Goal: Task Accomplishment & Management: Complete application form

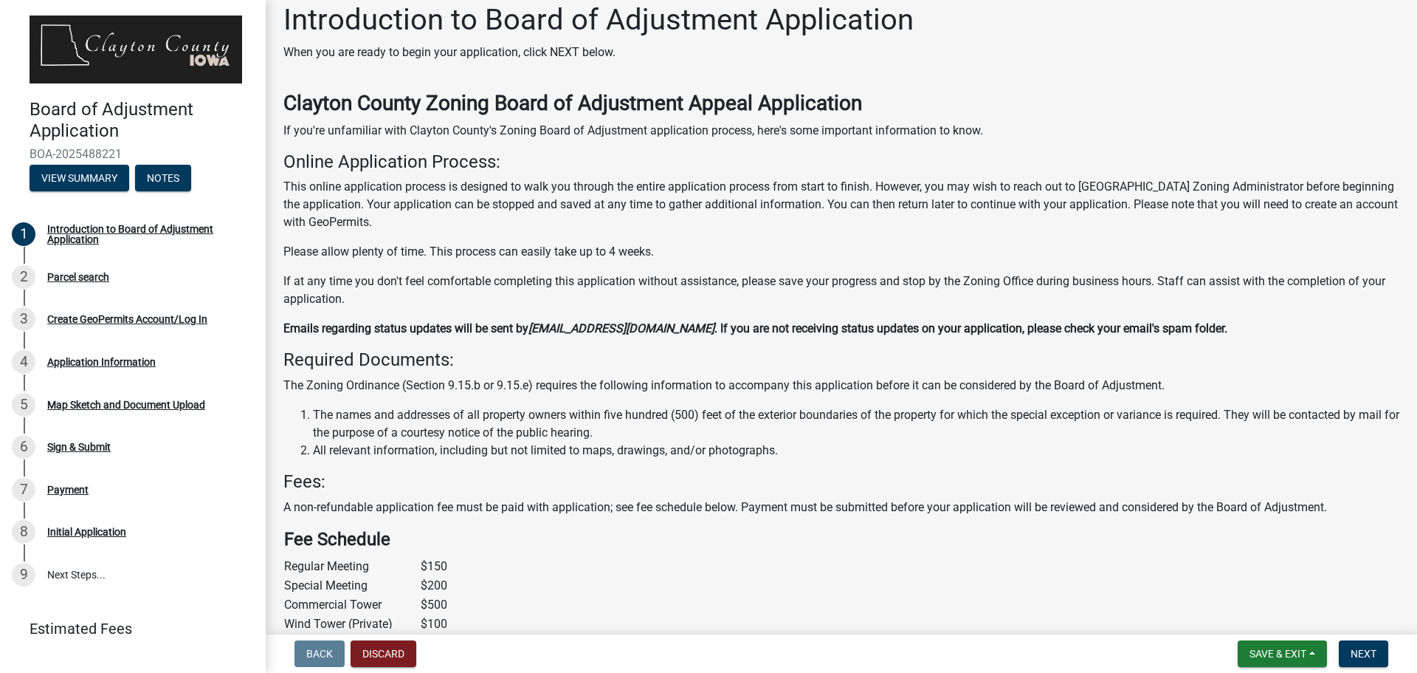
scroll to position [16, 0]
drag, startPoint x: 0, startPoint y: 0, endPoint x: 357, endPoint y: 279, distance: 452.8
drag, startPoint x: 357, startPoint y: 279, endPoint x: 754, endPoint y: 241, distance: 399.7
click at [754, 241] on div "Clayton County Zoning Board of Adjustment Appeal Application If you're unfamili…" at bounding box center [841, 440] width 1116 height 701
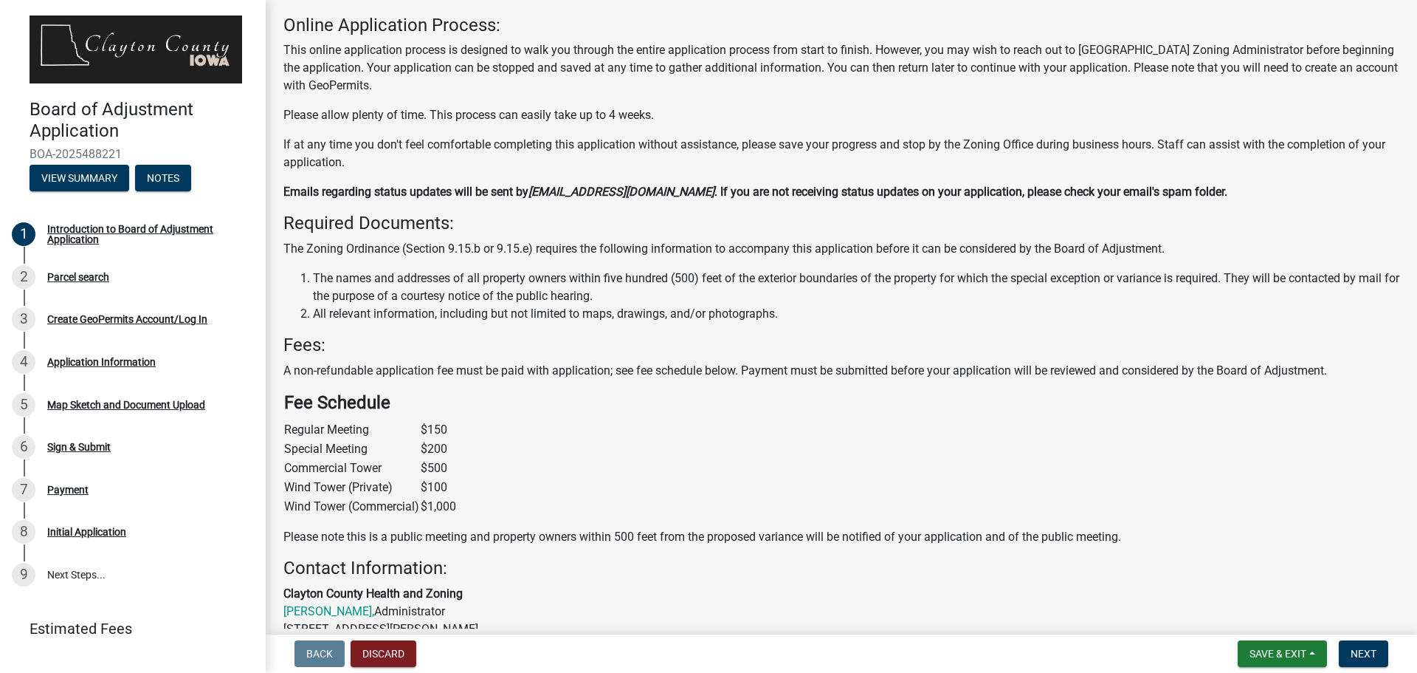
scroll to position [153, 0]
click at [754, 241] on p "The Zoning Ordinance (Section 9.15.b or 9.15.e) requires the following informat…" at bounding box center [841, 248] width 1116 height 18
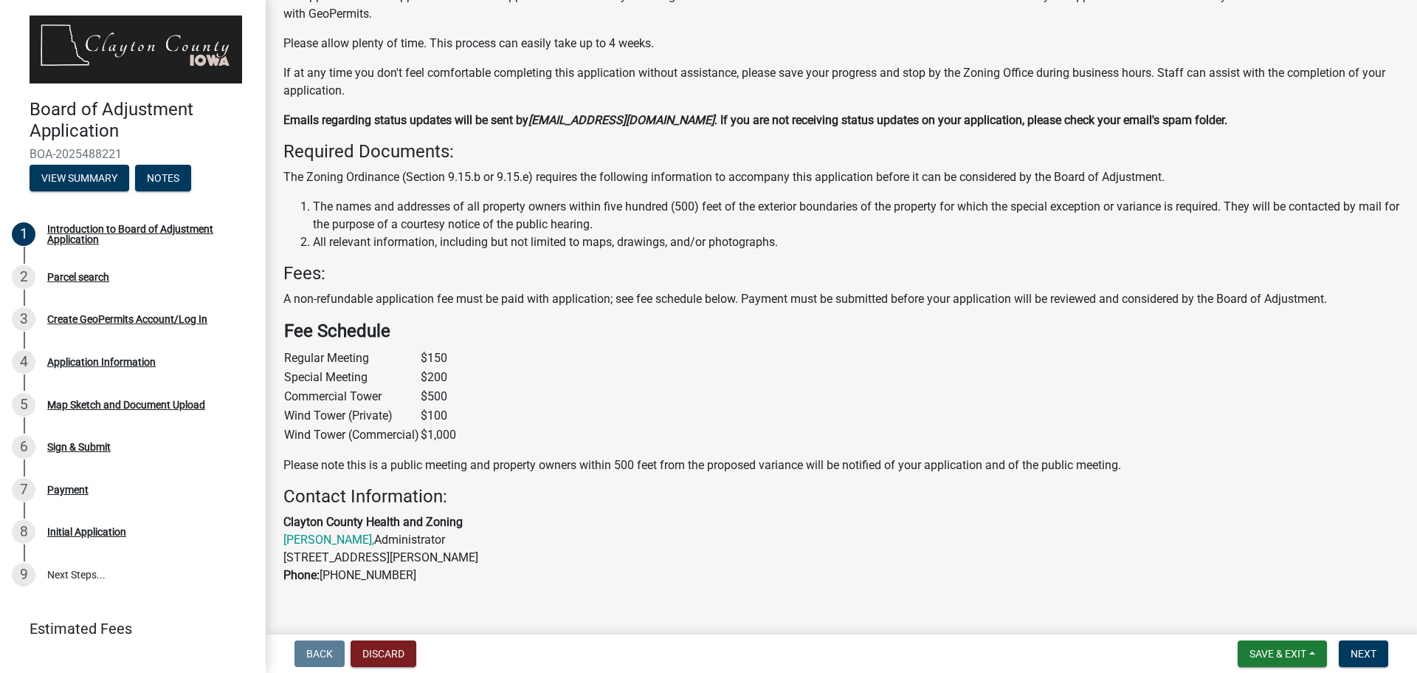
scroll to position [249, 0]
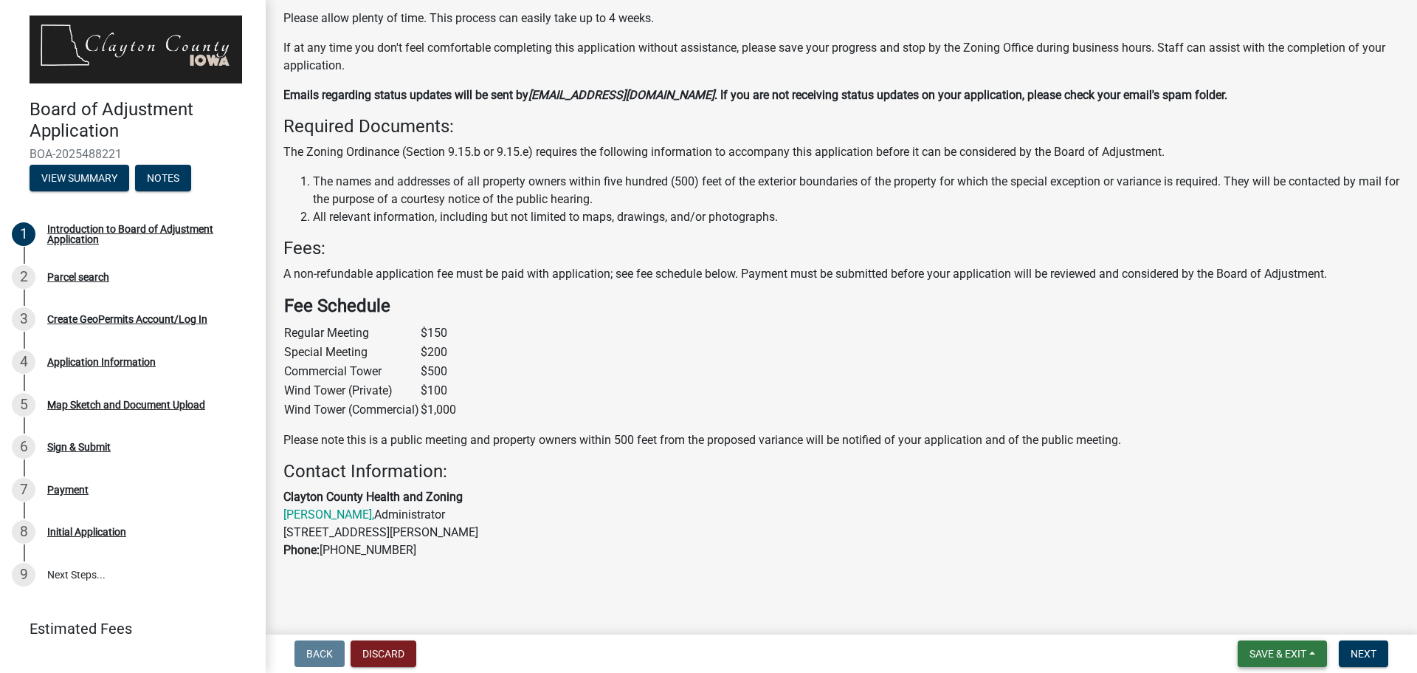
click at [1311, 652] on button "Save & Exit" at bounding box center [1282, 653] width 89 height 27
click at [1304, 510] on p "Clayton County Health and Zoning [PERSON_NAME], Administrator [STREET_ADDRESS][…" at bounding box center [841, 523] width 1116 height 71
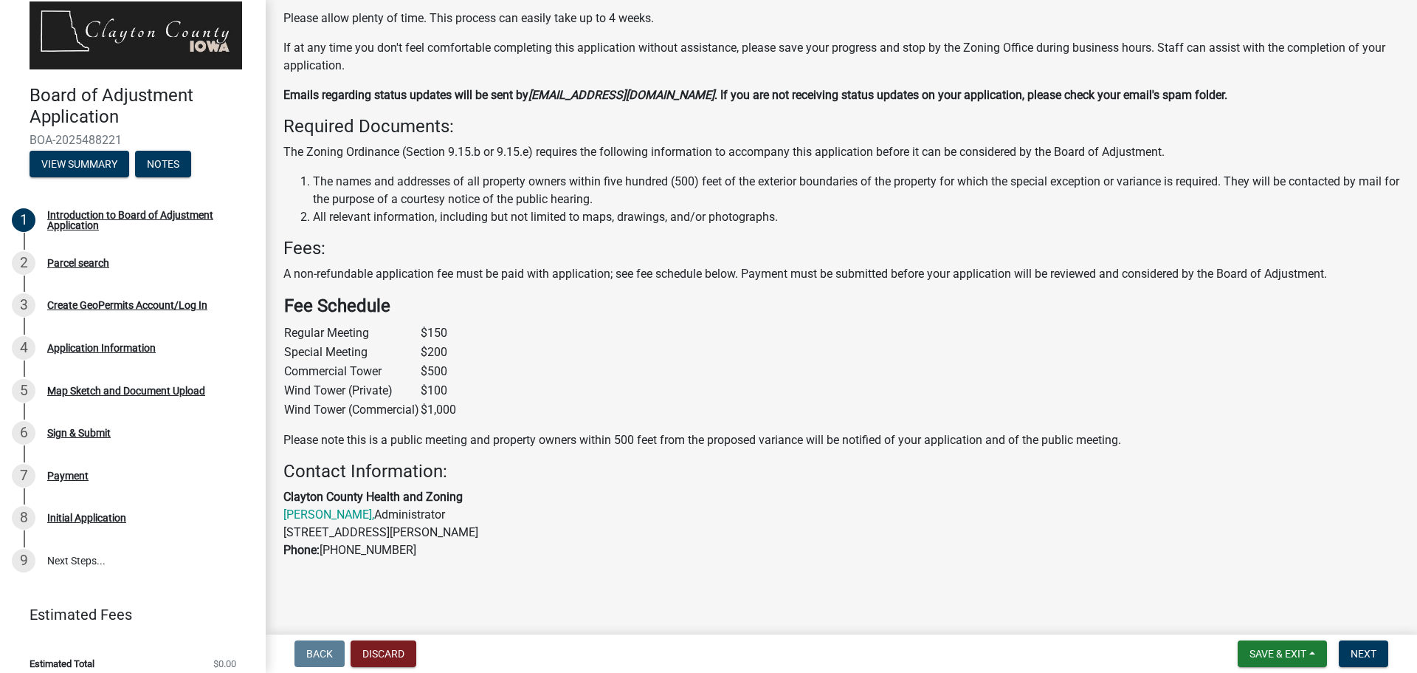
scroll to position [24, 0]
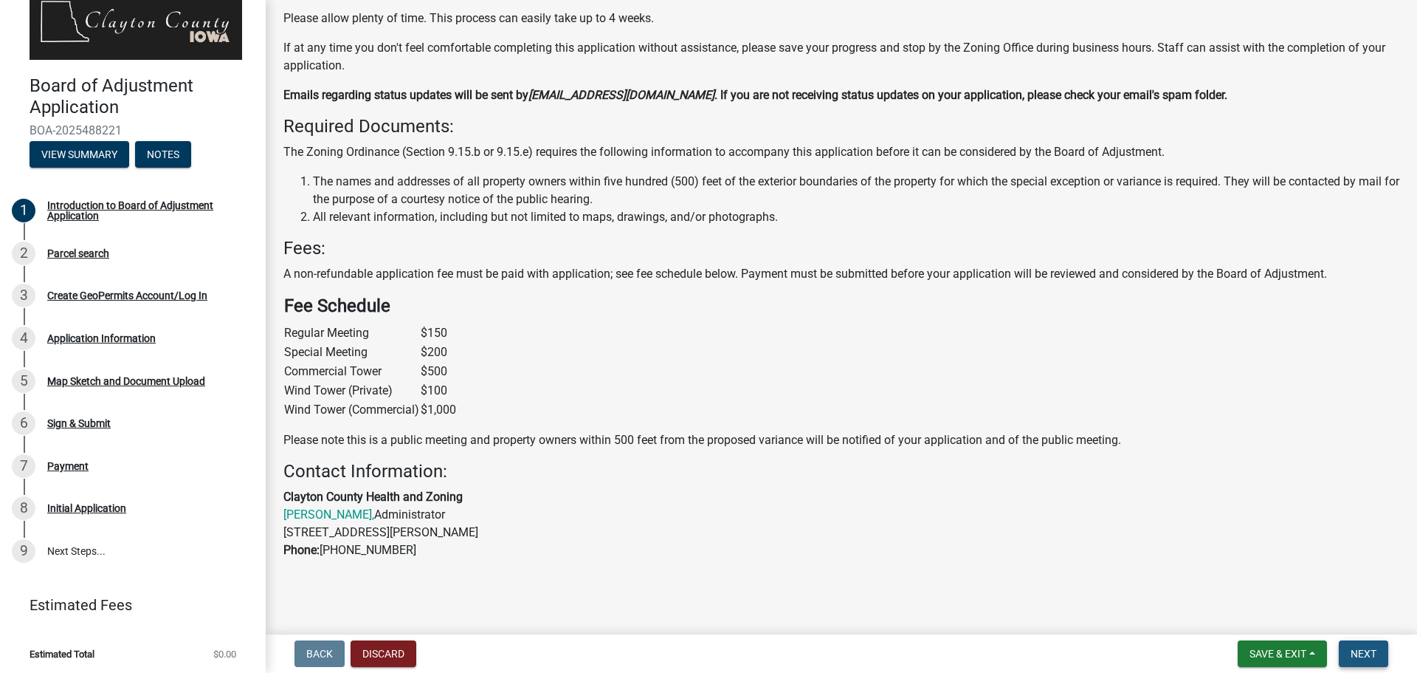
click at [1357, 652] on span "Next" at bounding box center [1364, 653] width 26 height 12
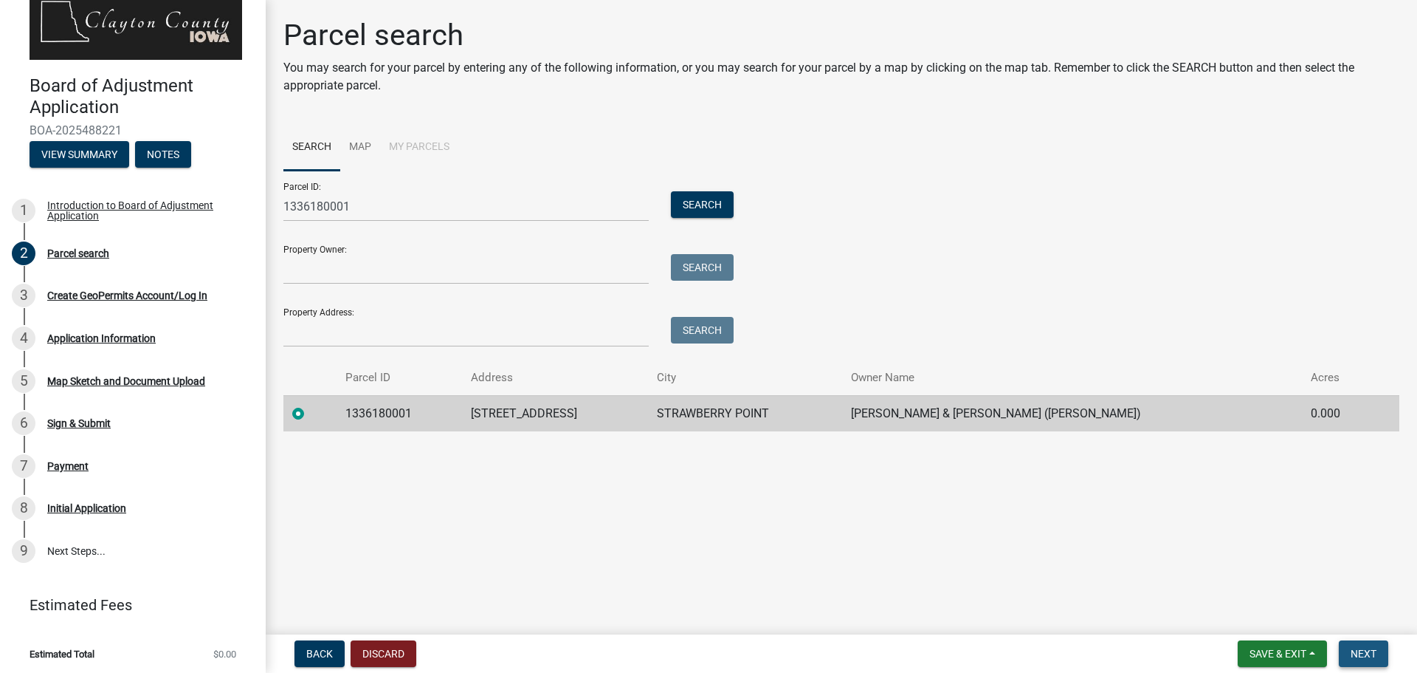
click at [1363, 658] on span "Next" at bounding box center [1364, 653] width 26 height 12
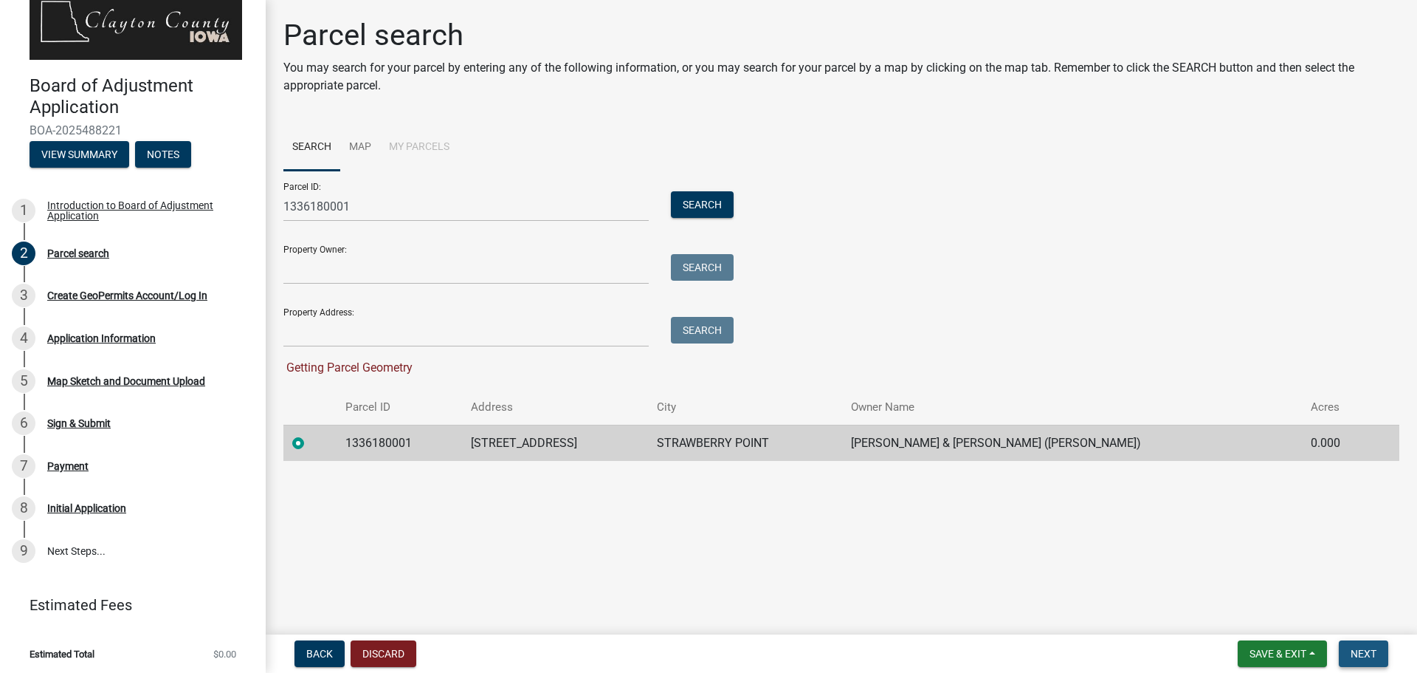
click at [1363, 658] on span "Next" at bounding box center [1364, 653] width 26 height 12
click at [1357, 648] on span "Next" at bounding box center [1364, 653] width 26 height 12
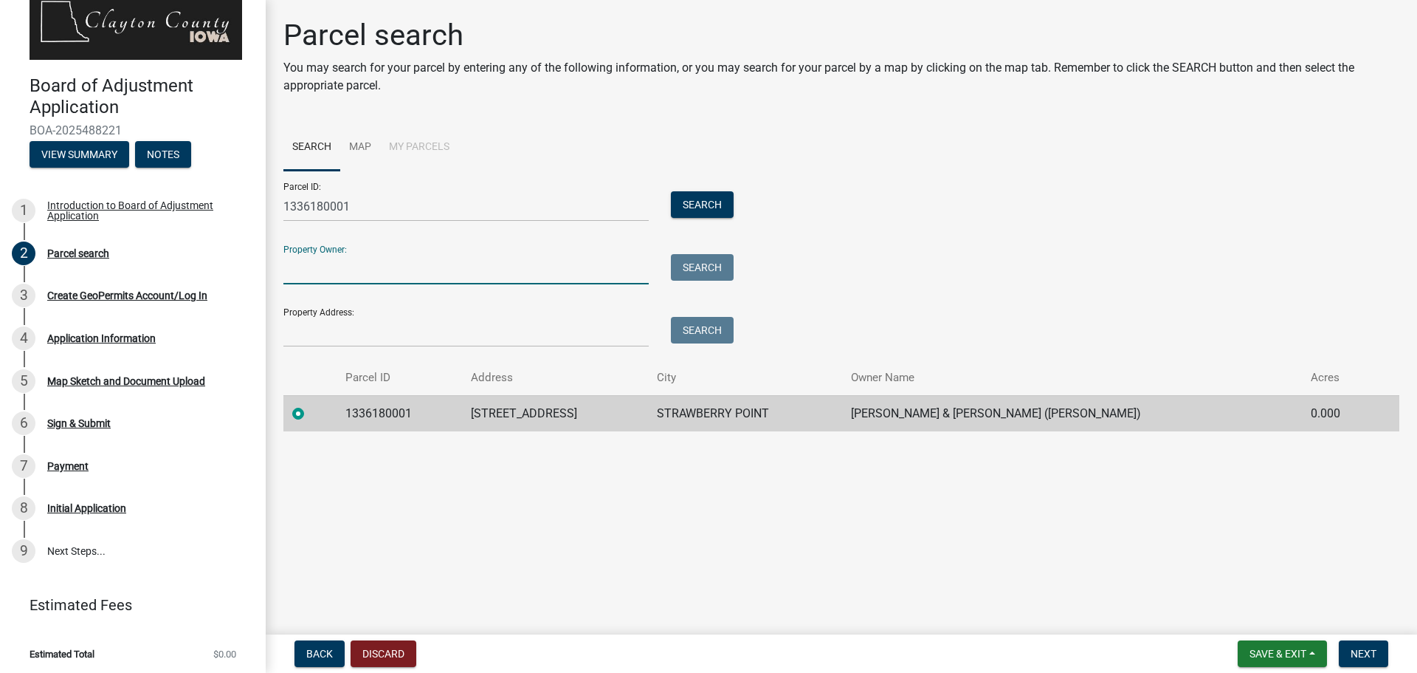
click at [532, 272] on input "Property Owner:" at bounding box center [465, 269] width 365 height 30
click at [532, 424] on td "[STREET_ADDRESS]" at bounding box center [554, 413] width 185 height 36
click at [1358, 654] on span "Next" at bounding box center [1364, 653] width 26 height 12
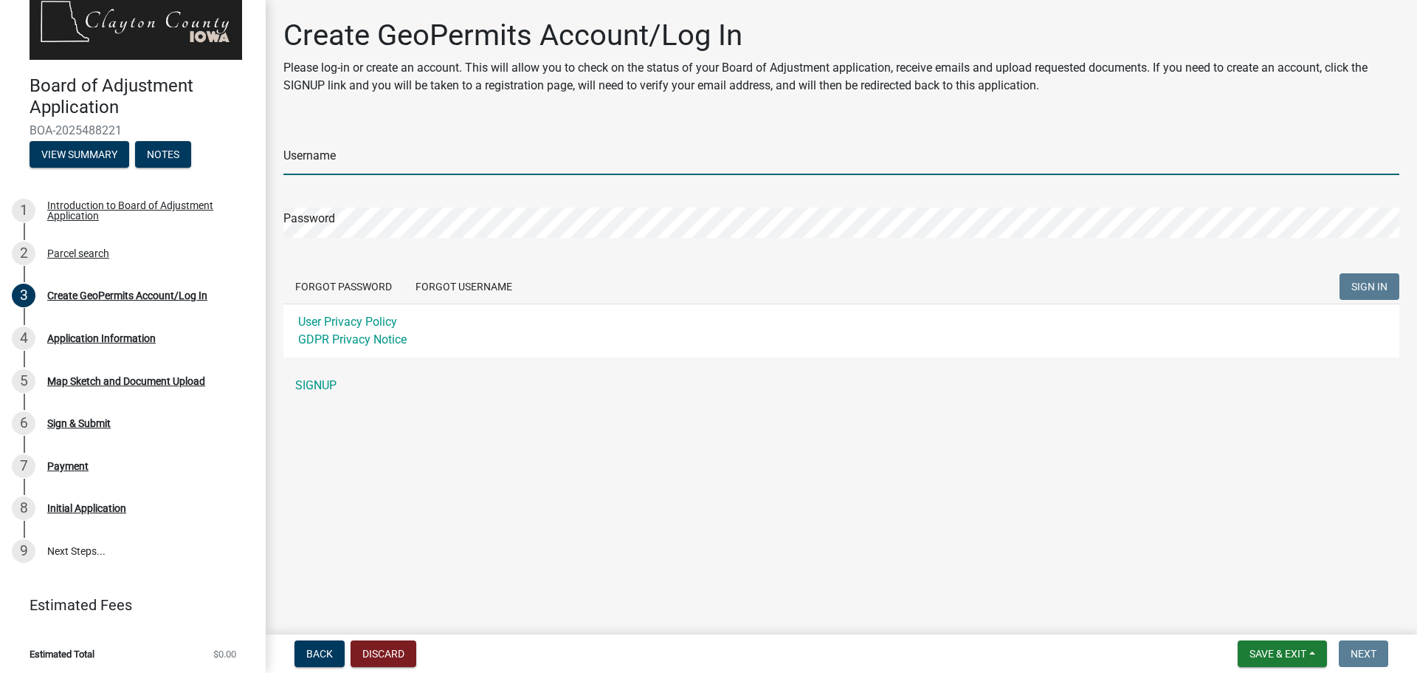
click at [400, 158] on input "Username" at bounding box center [841, 160] width 1116 height 30
